Goal: Task Accomplishment & Management: Use online tool/utility

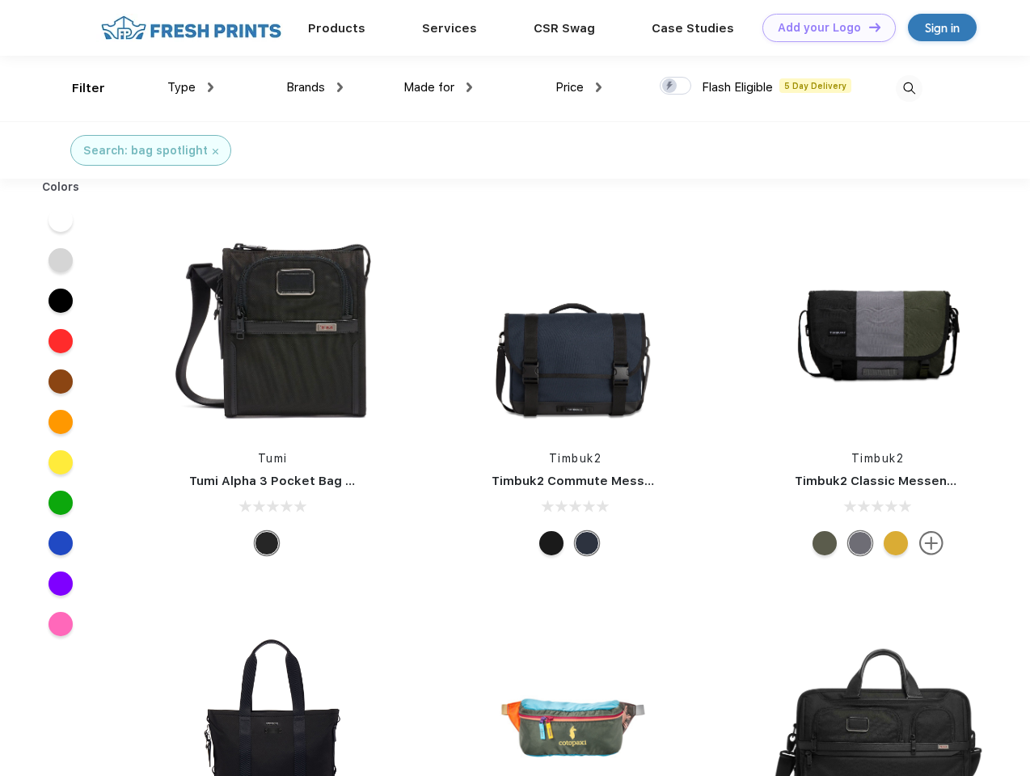
click at [823, 27] on link "Add your Logo Design Tool" at bounding box center [828, 28] width 133 height 28
click at [0, 0] on div "Design Tool" at bounding box center [0, 0] width 0 height 0
click at [867, 27] on link "Add your Logo Design Tool" at bounding box center [828, 28] width 133 height 28
click at [78, 88] on div "Filter" at bounding box center [88, 88] width 33 height 19
click at [191, 87] on span "Type" at bounding box center [181, 87] width 28 height 15
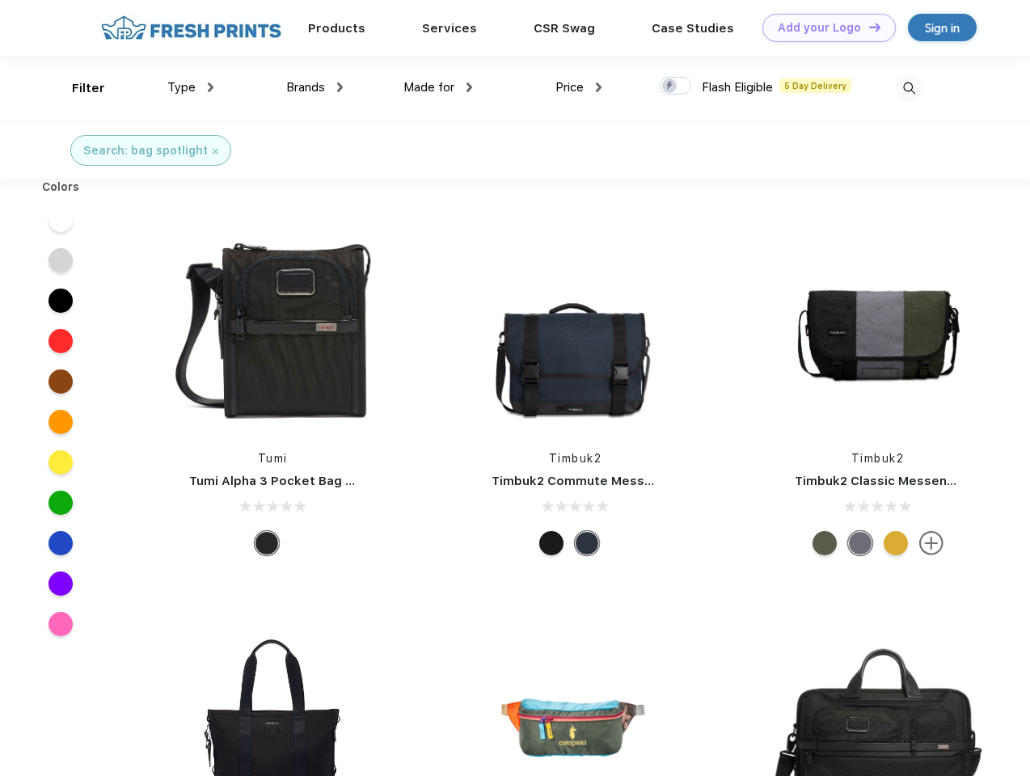
click at [314, 87] on span "Brands" at bounding box center [305, 87] width 39 height 15
click at [438, 87] on span "Made for" at bounding box center [428, 87] width 51 height 15
click at [579, 87] on span "Price" at bounding box center [569, 87] width 28 height 15
click at [676, 86] on div at bounding box center [676, 86] width 32 height 18
click at [670, 86] on input "checkbox" at bounding box center [665, 81] width 11 height 11
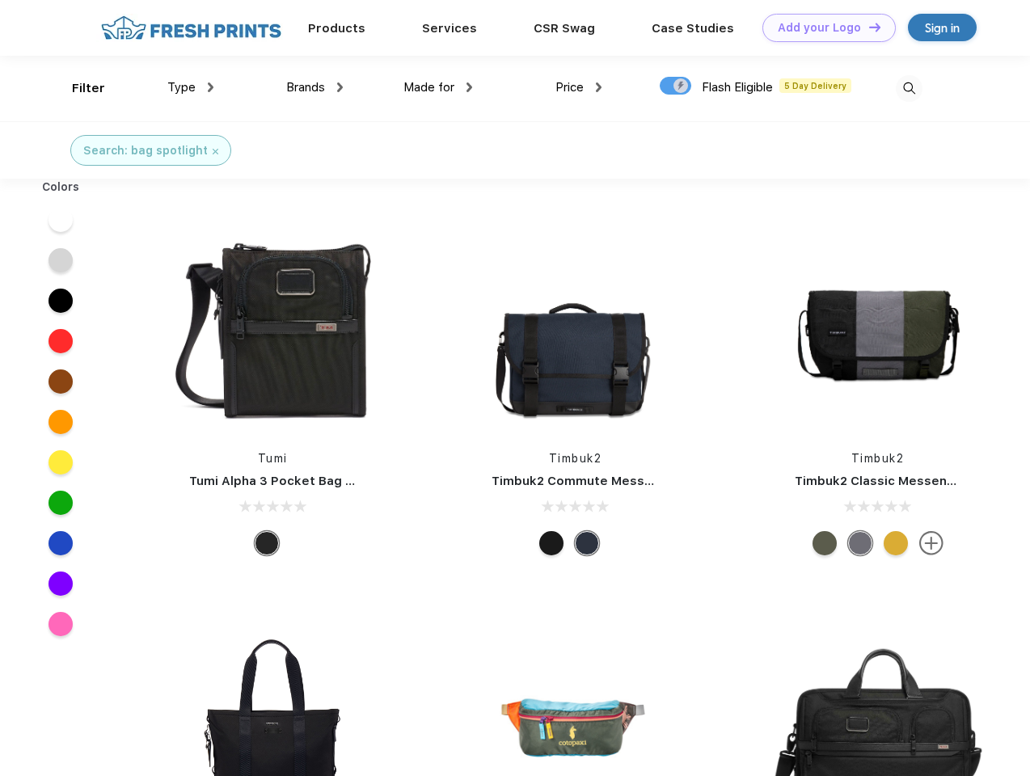
click at [909, 88] on img at bounding box center [909, 88] width 27 height 27
